Goal: Find contact information: Find contact information

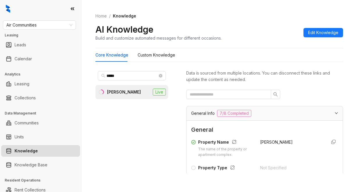
scroll to position [116, 0]
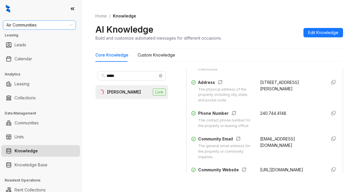
click at [44, 25] on span "Air Communities" at bounding box center [39, 25] width 66 height 9
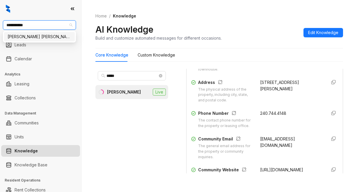
type input "**********"
click at [41, 39] on div "[PERSON_NAME] [PERSON_NAME]" at bounding box center [40, 36] width 64 height 6
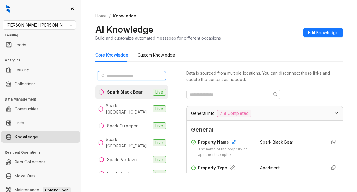
click at [128, 76] on input "text" at bounding box center [131, 75] width 51 height 6
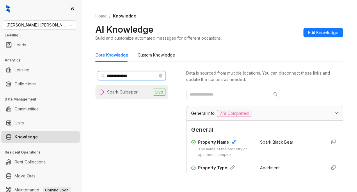
type input "**********"
click at [130, 92] on div "Spark Culpeper" at bounding box center [122, 92] width 31 height 6
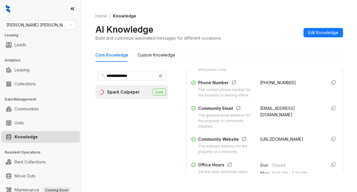
scroll to position [145, 0]
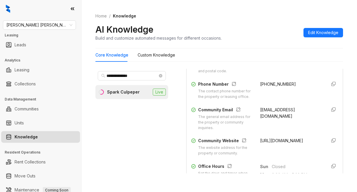
click at [260, 81] on div "+18332031849" at bounding box center [291, 90] width 62 height 19
drag, startPoint x: 251, startPoint y: 83, endPoint x: 276, endPoint y: 85, distance: 24.8
click at [286, 85] on div "Phone Number The contact phone number for the property or leasing office. +1833…" at bounding box center [264, 90] width 147 height 19
copy span "+18332031849"
click at [246, 21] on div "Home / Knowledge AI Knowledge Build and customize automated messages for differ…" at bounding box center [218, 27] width 247 height 42
